Goal: Task Accomplishment & Management: Manage account settings

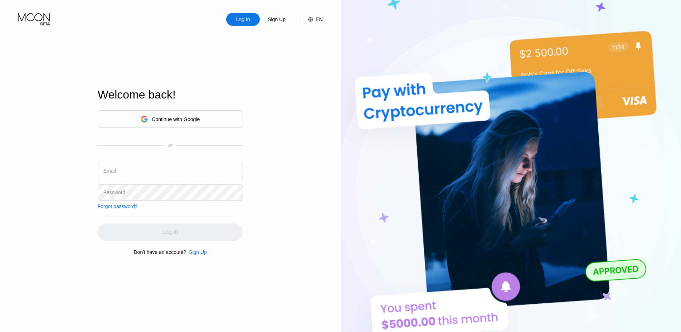
click at [210, 122] on div "Continue with Google" at bounding box center [170, 119] width 145 height 18
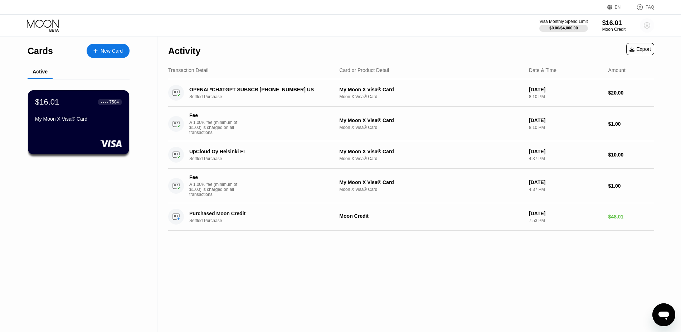
click at [648, 25] on icon at bounding box center [647, 26] width 4 height 4
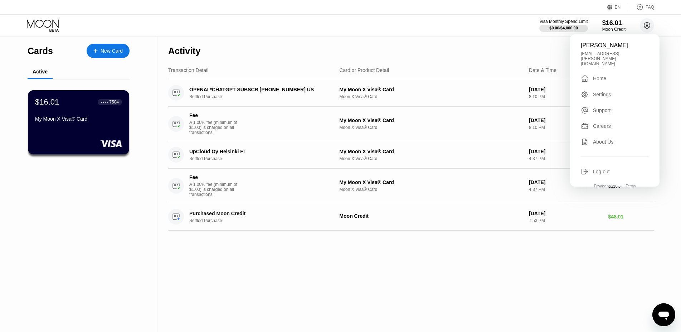
click at [648, 25] on icon at bounding box center [647, 26] width 4 height 4
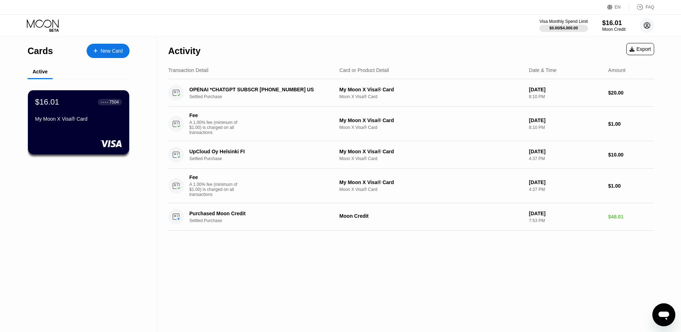
click at [648, 25] on icon at bounding box center [647, 26] width 4 height 4
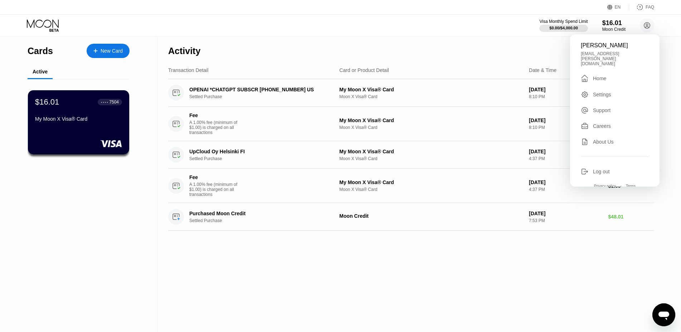
click at [611, 168] on div "Log out" at bounding box center [615, 172] width 68 height 8
